Goal: Information Seeking & Learning: Learn about a topic

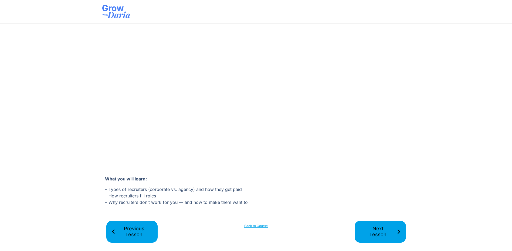
scroll to position [77, 0]
click at [388, 231] on span "Next Lesson" at bounding box center [377, 232] width 37 height 12
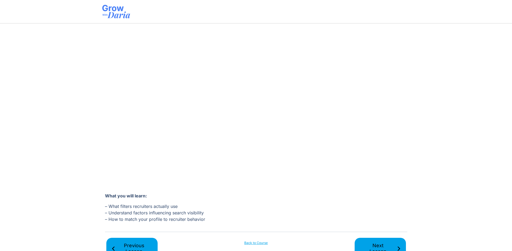
scroll to position [77, 0]
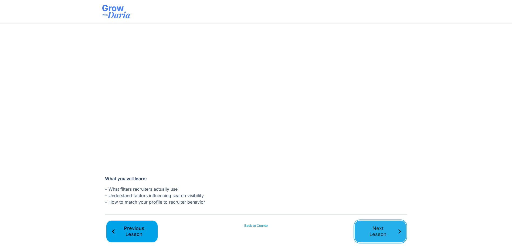
click at [376, 233] on span "Next Lesson" at bounding box center [377, 232] width 37 height 12
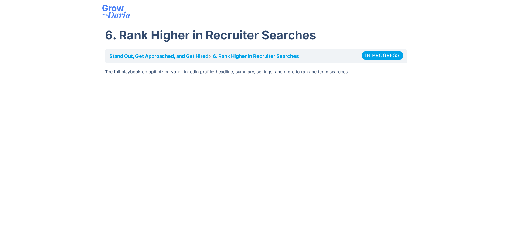
click at [48, 173] on section "Stand Out, Get Approached, and Get Hired​ 6. Rank Higher in Recruiter Searches …" at bounding box center [256, 188] width 512 height 282
click at [59, 151] on section "Stand Out, Get Approached, and Get Hired​ 6. Rank Higher in Recruiter Searches …" at bounding box center [256, 188] width 512 height 282
click at [449, 156] on section "Stand Out, Get Approached, and Get Hired​ 6. Rank Higher in Recruiter Searches …" at bounding box center [256, 188] width 512 height 282
click at [56, 152] on section "Stand Out, Get Approached, and Get Hired​ 6. Rank Higher in Recruiter Searches …" at bounding box center [256, 188] width 512 height 282
drag, startPoint x: 56, startPoint y: 152, endPoint x: 39, endPoint y: 151, distance: 16.7
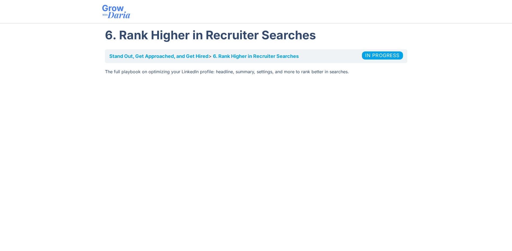
click at [39, 151] on section "Stand Out, Get Approached, and Get Hired​ 6. Rank Higher in Recruiter Searches …" at bounding box center [256, 188] width 512 height 282
drag, startPoint x: 41, startPoint y: 150, endPoint x: 39, endPoint y: 152, distance: 2.8
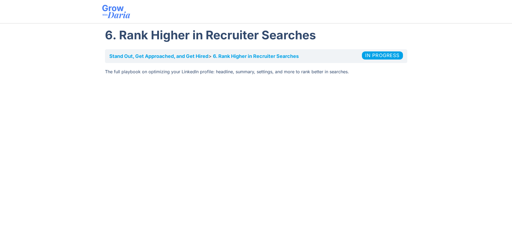
click at [39, 152] on section "Stand Out, Get Approached, and Get Hired​ 6. Rank Higher in Recruiter Searches …" at bounding box center [256, 188] width 512 height 282
click at [473, 204] on section "Stand Out, Get Approached, and Get Hired​ 6. Rank Higher in Recruiter Searches …" at bounding box center [256, 188] width 512 height 282
